Goal: Obtain resource: Download file/media

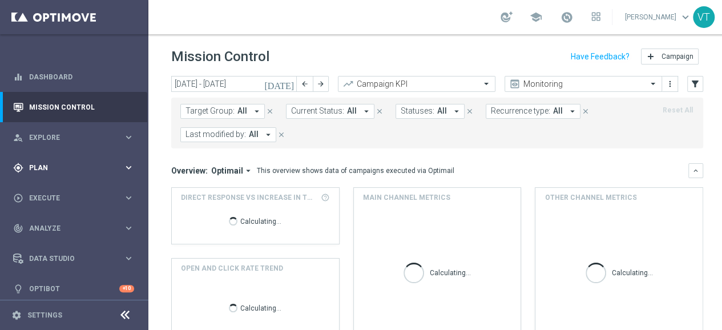
click at [37, 166] on span "Plan" at bounding box center [76, 167] width 94 height 7
click at [51, 192] on link "Target Groups" at bounding box center [74, 191] width 89 height 9
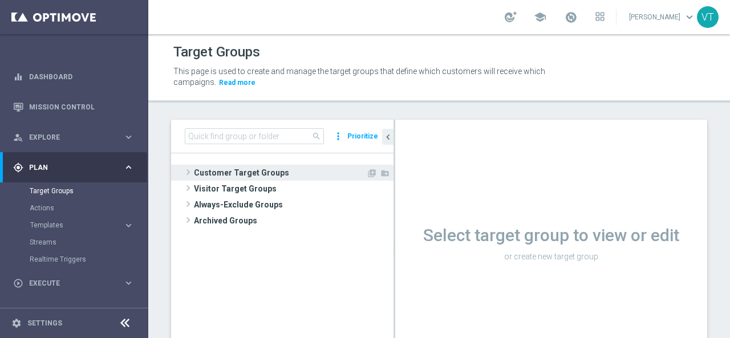
click at [186, 172] on span at bounding box center [188, 172] width 11 height 14
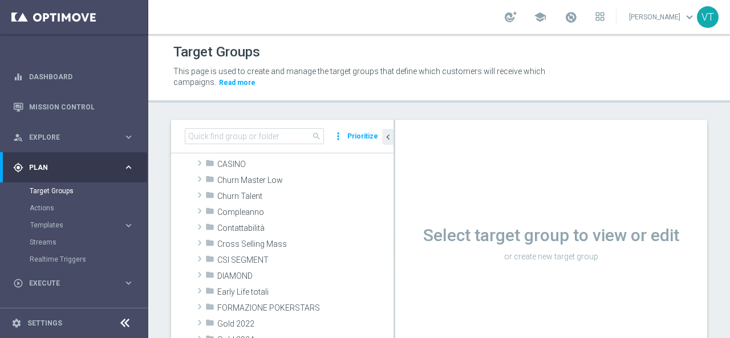
scroll to position [114, 0]
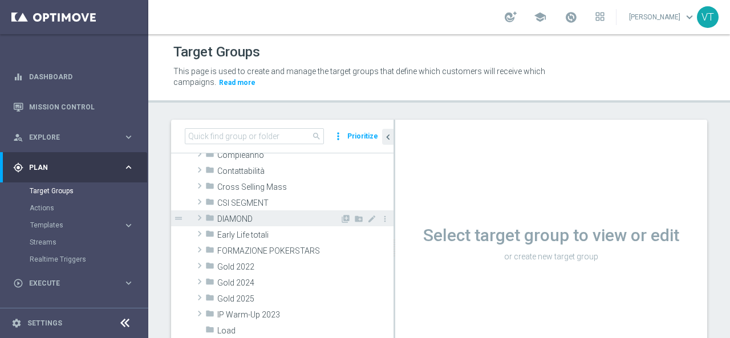
click at [203, 216] on span at bounding box center [199, 218] width 11 height 14
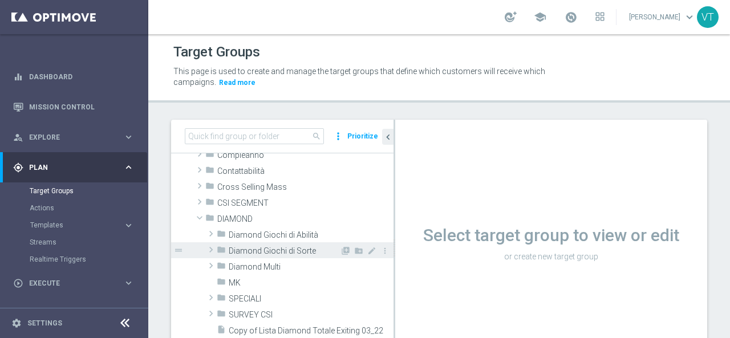
click at [211, 247] on span at bounding box center [210, 250] width 11 height 14
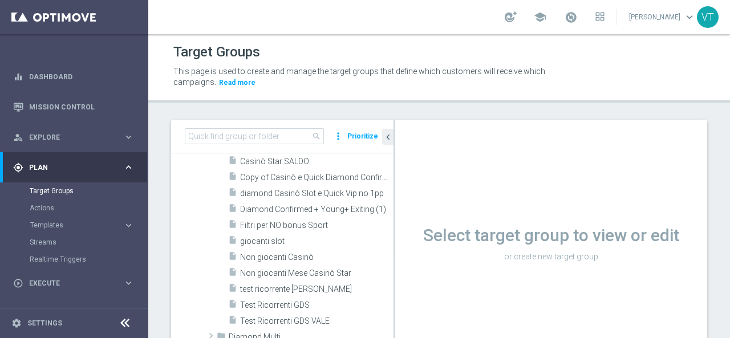
scroll to position [342, 0]
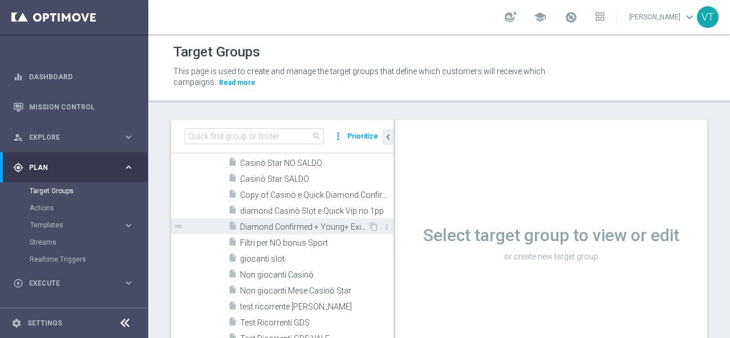
click at [297, 228] on span "Diamond Confirmed + Young+ Exiting (1)" at bounding box center [304, 228] width 128 height 10
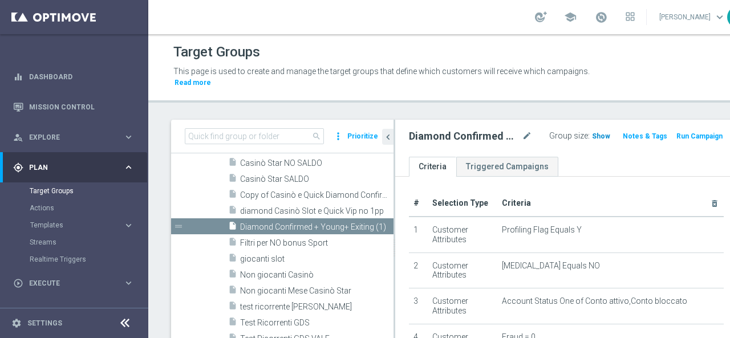
click at [592, 135] on span "Show" at bounding box center [601, 136] width 18 height 8
click at [593, 136] on span "3,746" at bounding box center [603, 137] width 20 height 11
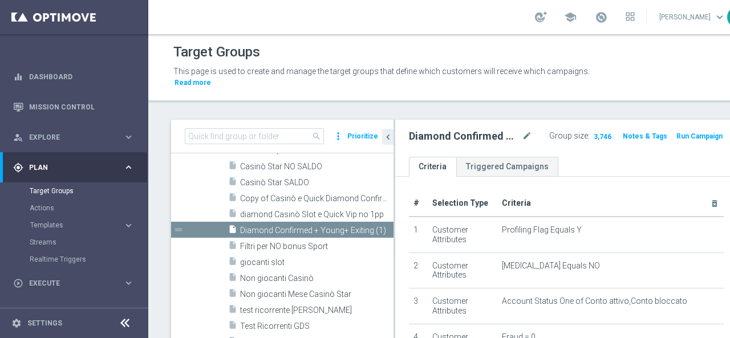
scroll to position [171, 0]
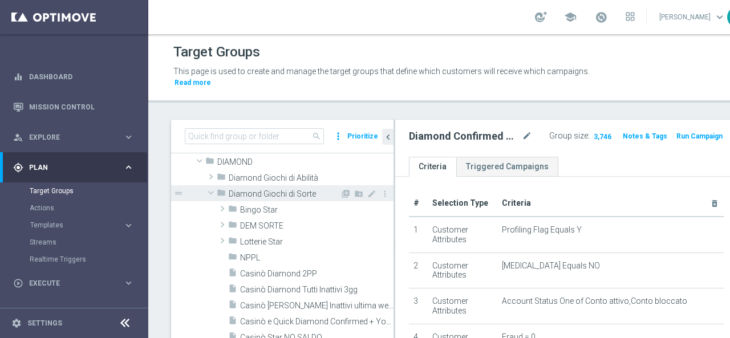
click at [211, 190] on span at bounding box center [211, 192] width 14 height 11
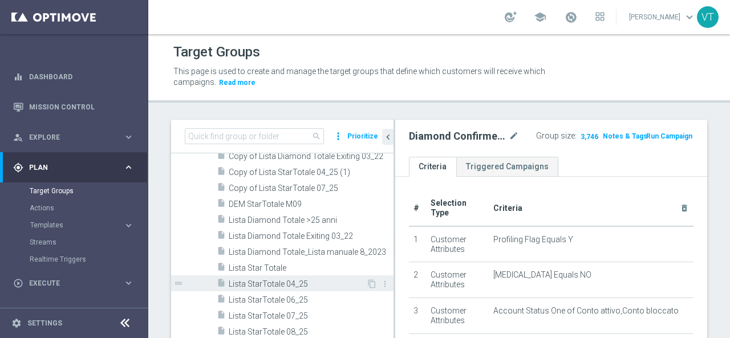
scroll to position [342, 0]
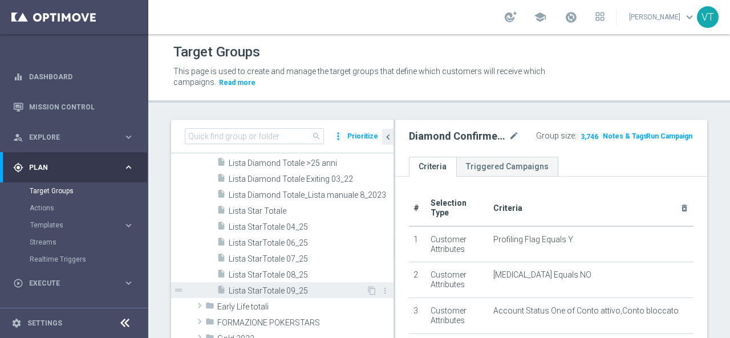
click at [264, 296] on div "insert_drive_file Lista StarTotale 09_25" at bounding box center [291, 290] width 149 height 16
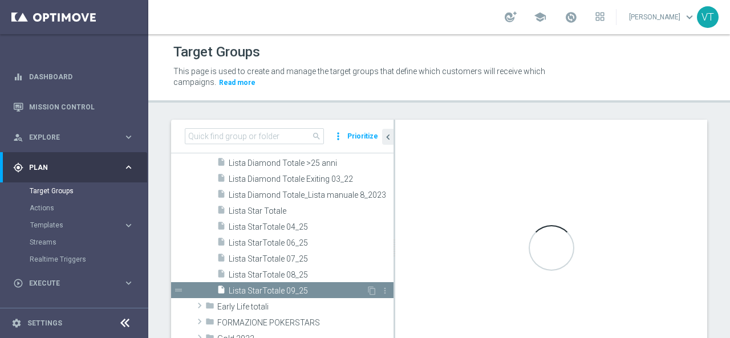
type input "DIAMOND"
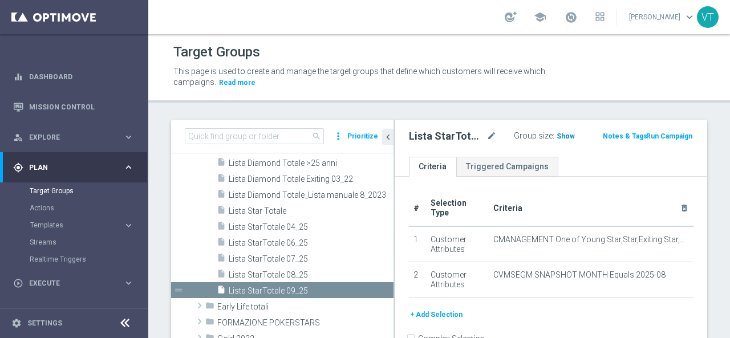
click at [561, 138] on span "Show" at bounding box center [566, 136] width 18 height 8
click at [565, 139] on span "4,638" at bounding box center [567, 137] width 20 height 11
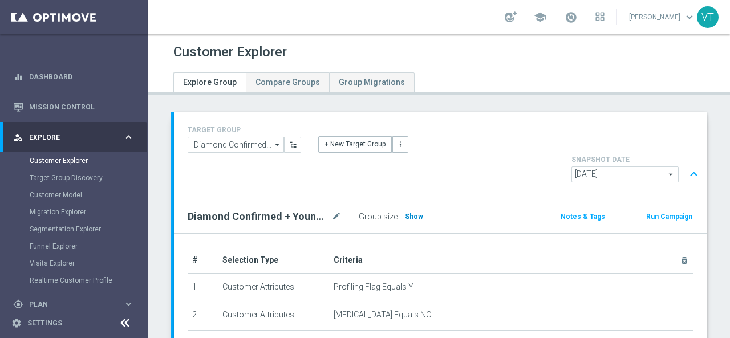
click at [405, 213] on span "Show" at bounding box center [414, 217] width 18 height 8
click at [439, 123] on div "+ New Target Group more_vert" at bounding box center [441, 138] width 262 height 30
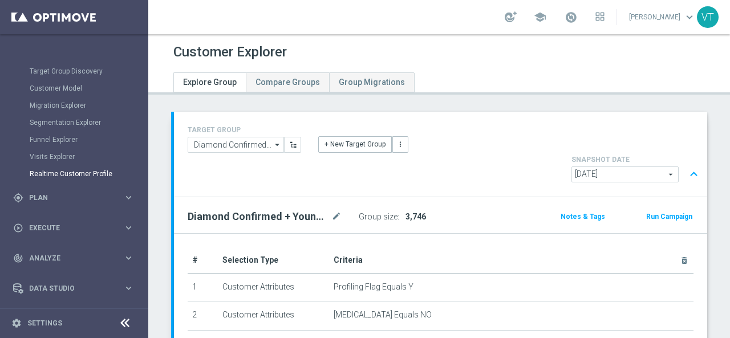
scroll to position [57, 0]
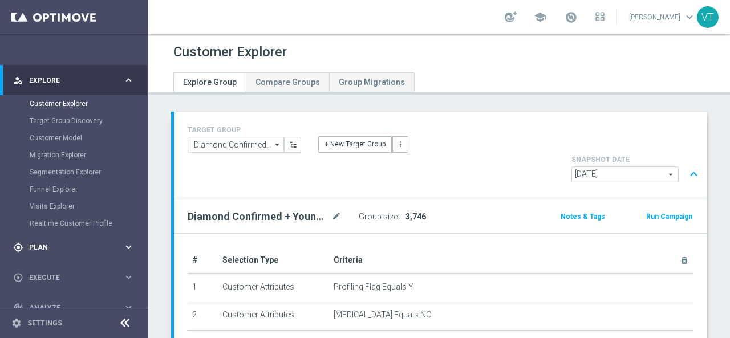
click at [35, 250] on span "Plan" at bounding box center [76, 247] width 94 height 7
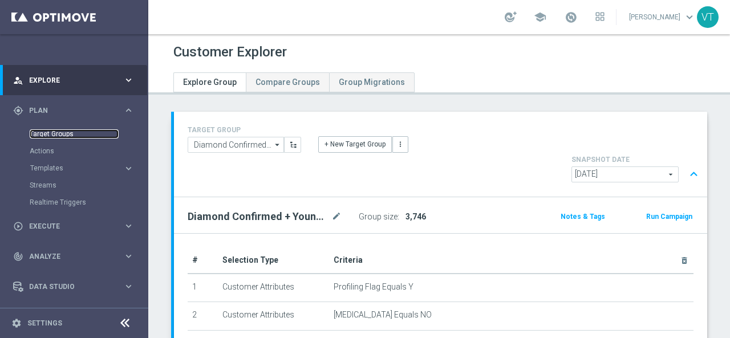
click at [54, 133] on link "Target Groups" at bounding box center [74, 134] width 89 height 9
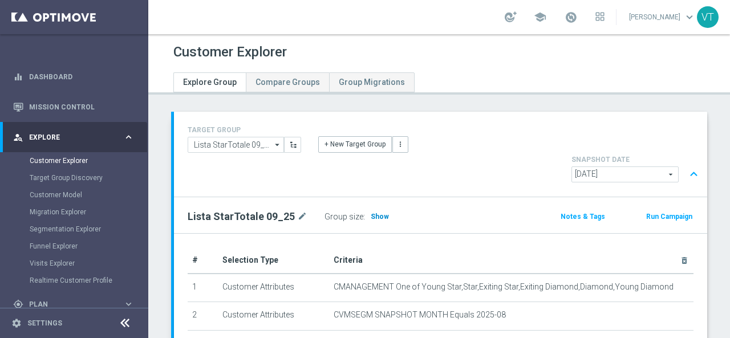
click at [375, 213] on span "Show" at bounding box center [380, 217] width 18 height 8
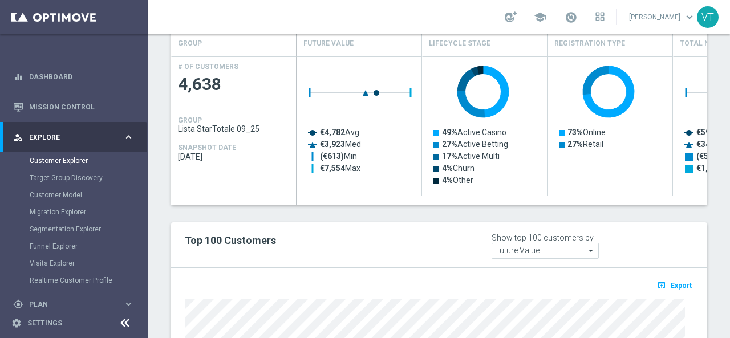
scroll to position [598, 0]
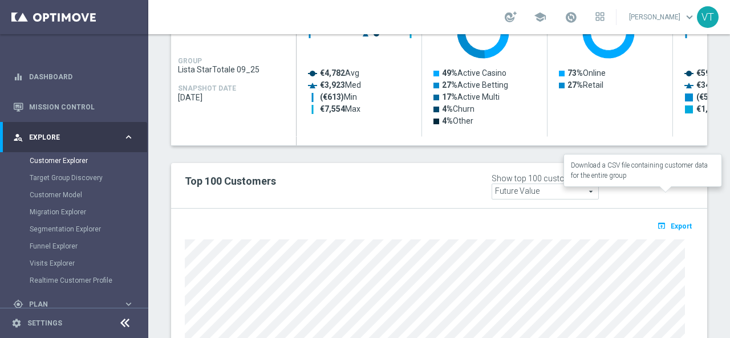
click at [682, 223] on span "Export" at bounding box center [681, 227] width 21 height 8
